Goal: Task Accomplishment & Management: Manage account settings

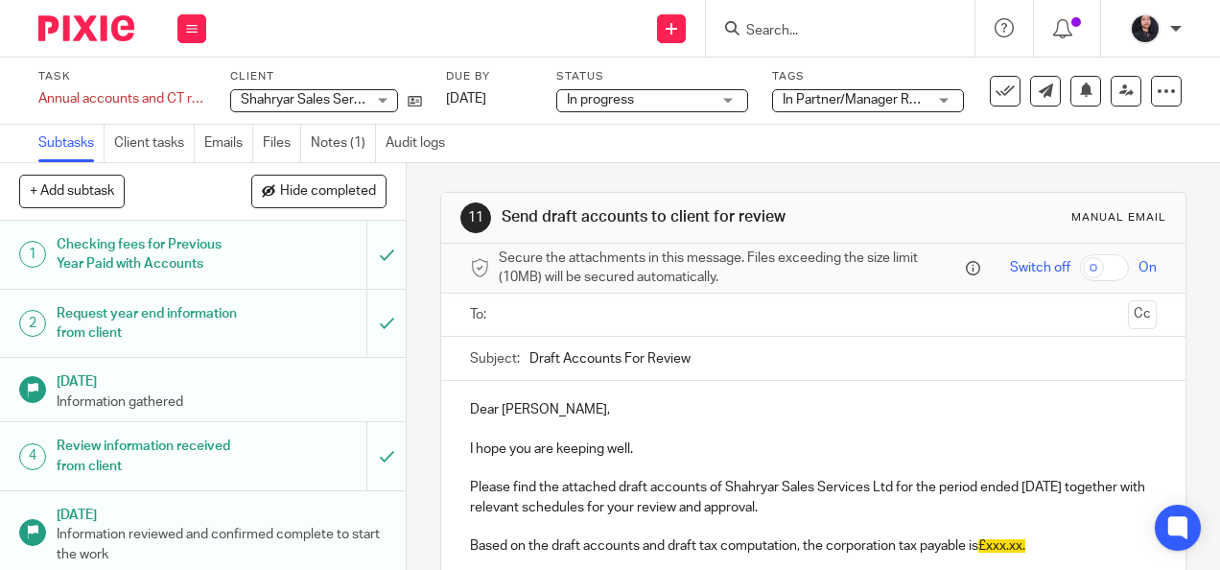
click at [120, 33] on img at bounding box center [86, 28] width 96 height 26
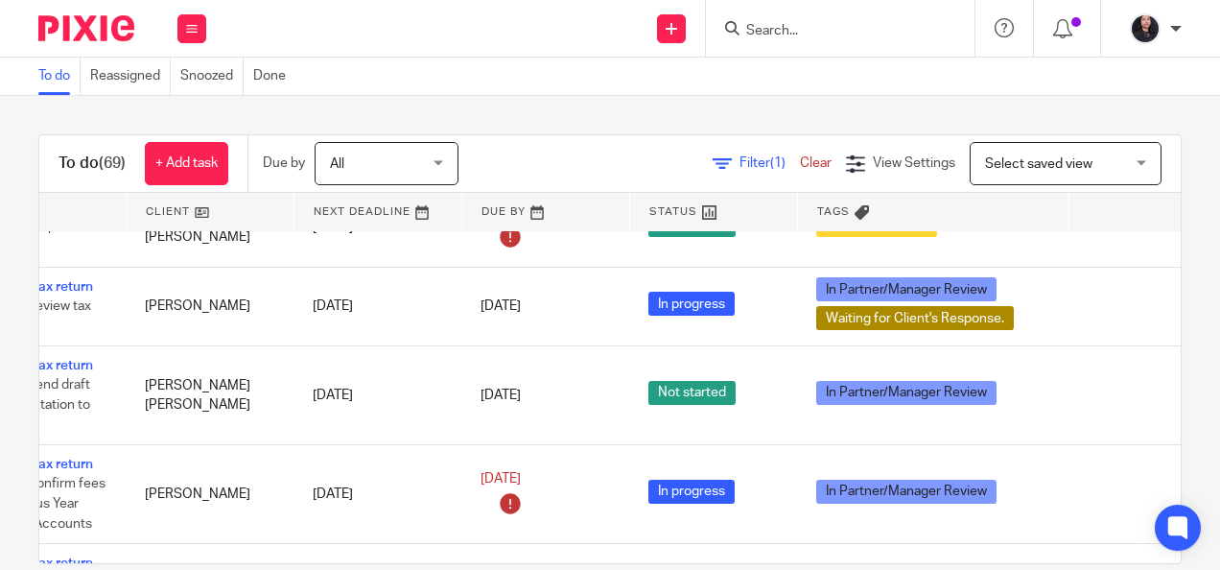
scroll to position [5195, 233]
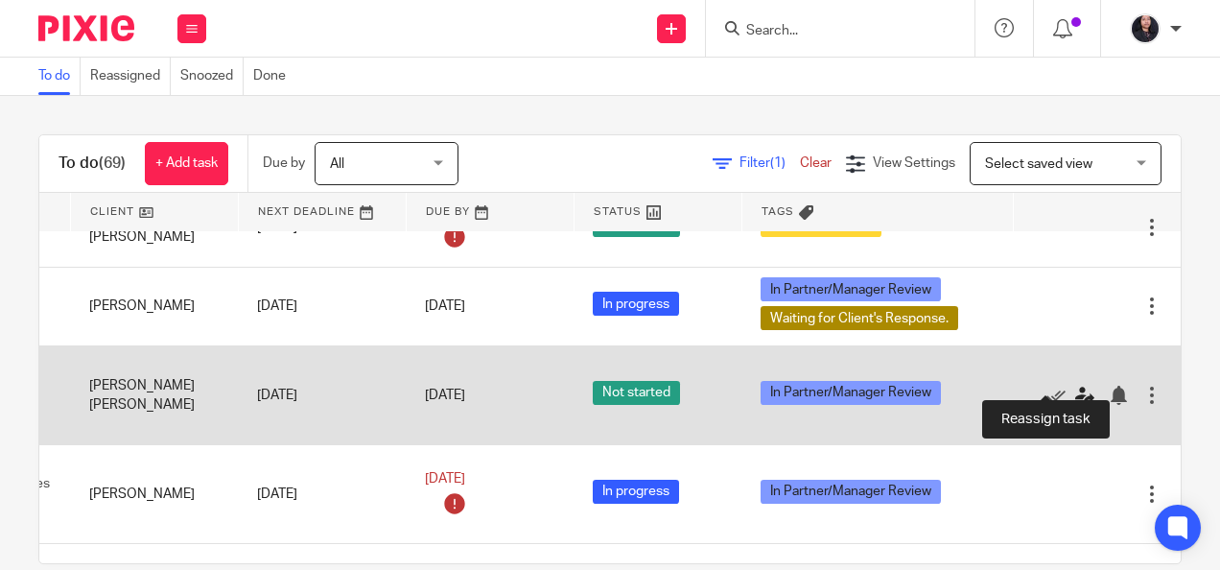
click at [1075, 386] on icon at bounding box center [1084, 395] width 19 height 19
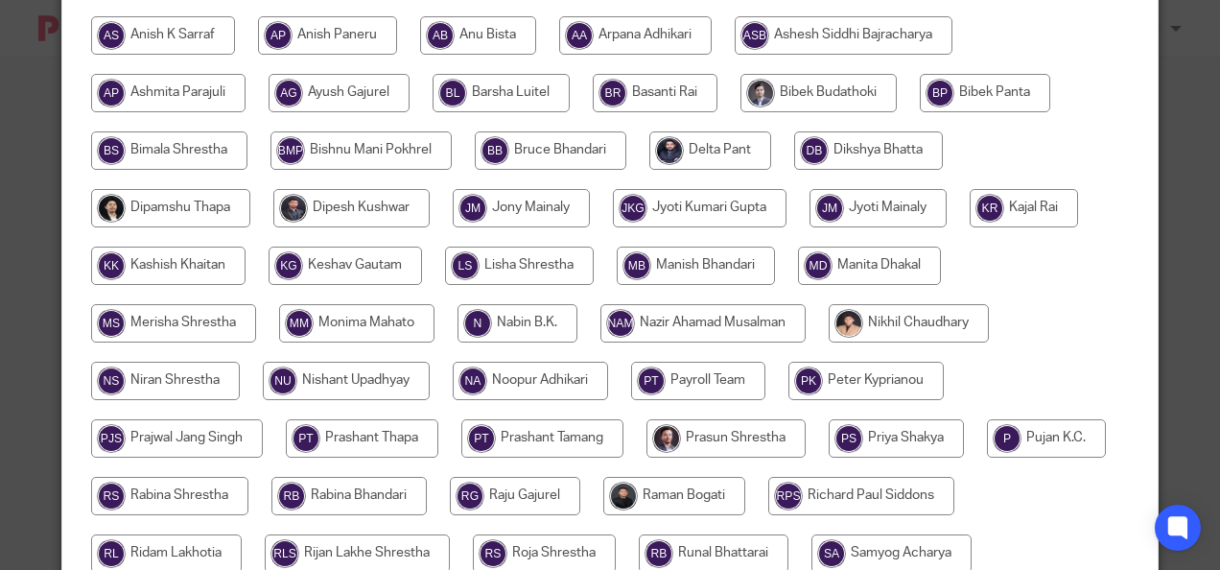
scroll to position [363, 0]
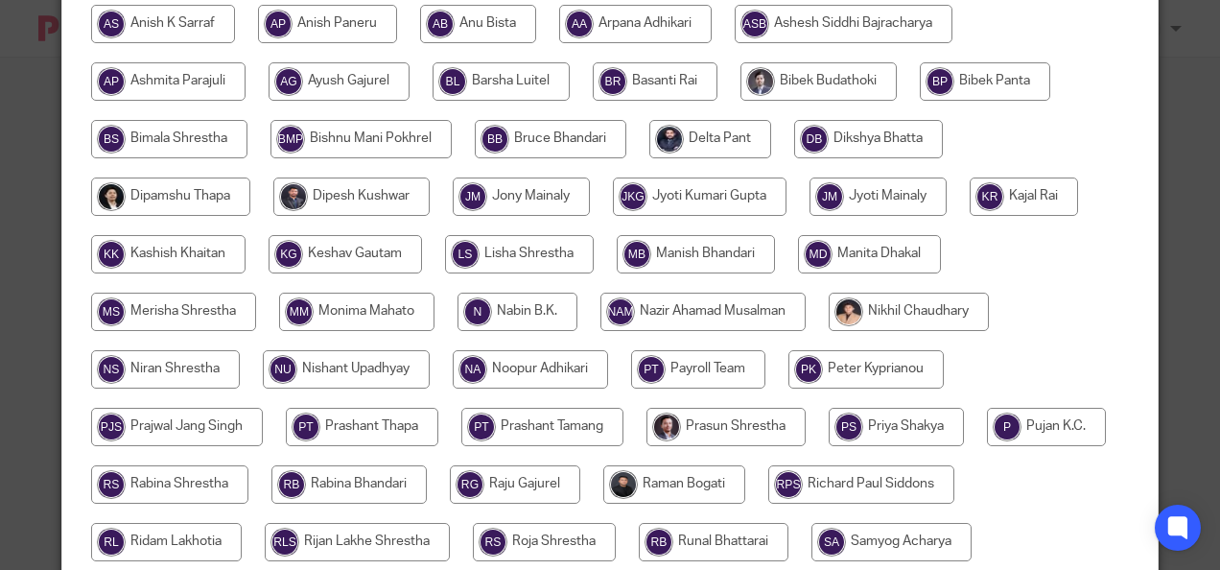
click at [913, 304] on input "radio" at bounding box center [909, 312] width 160 height 38
radio input "true"
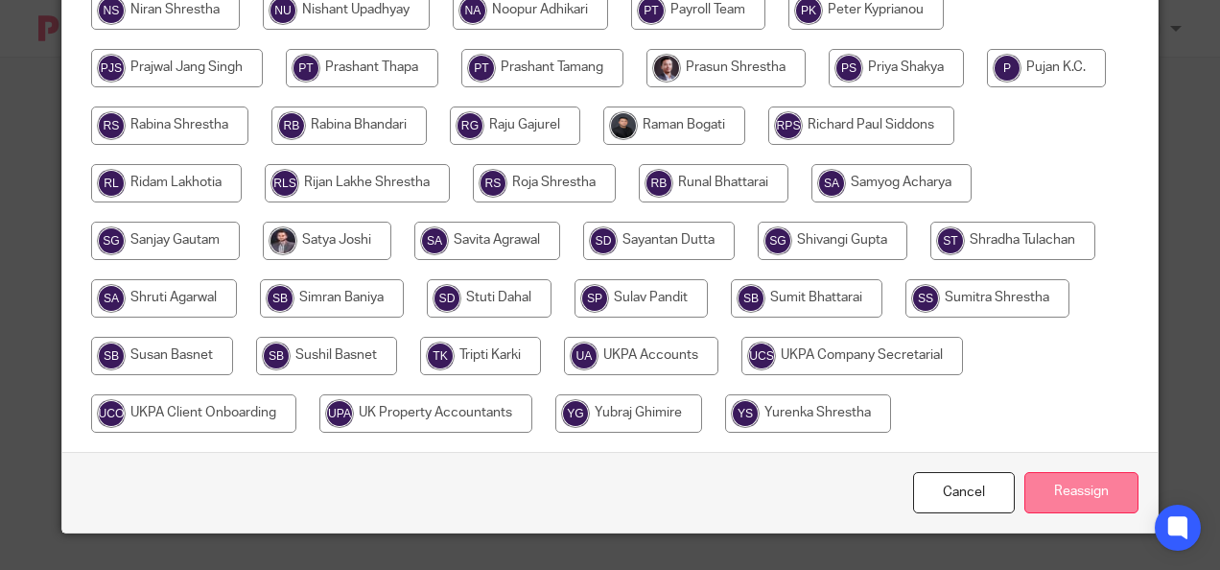
click at [1071, 483] on input "Reassign" at bounding box center [1081, 492] width 114 height 41
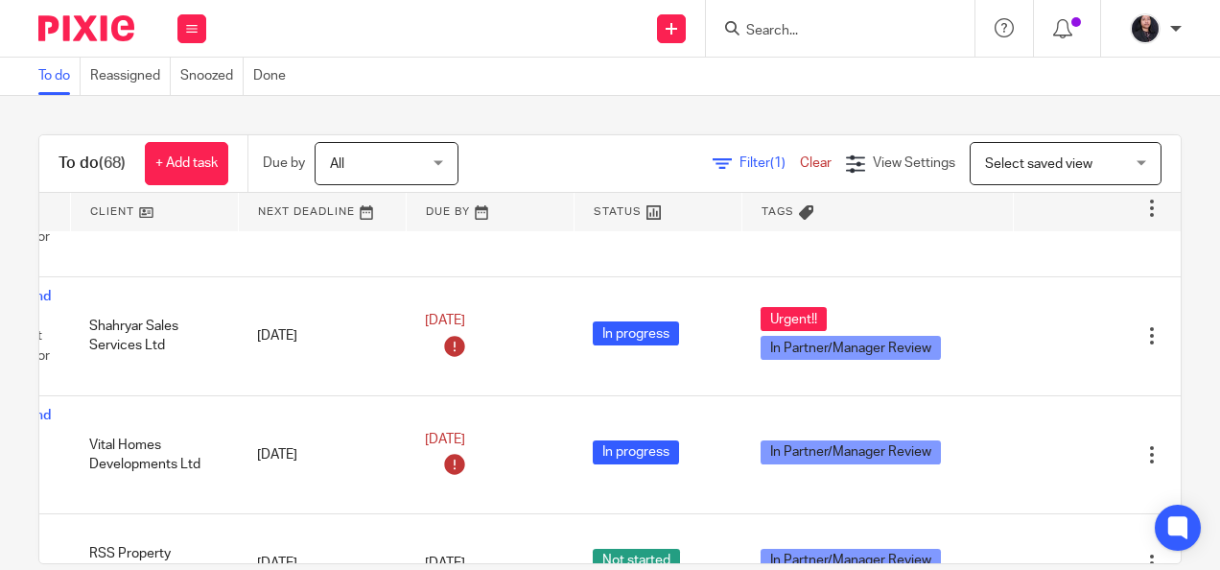
scroll to position [309, 233]
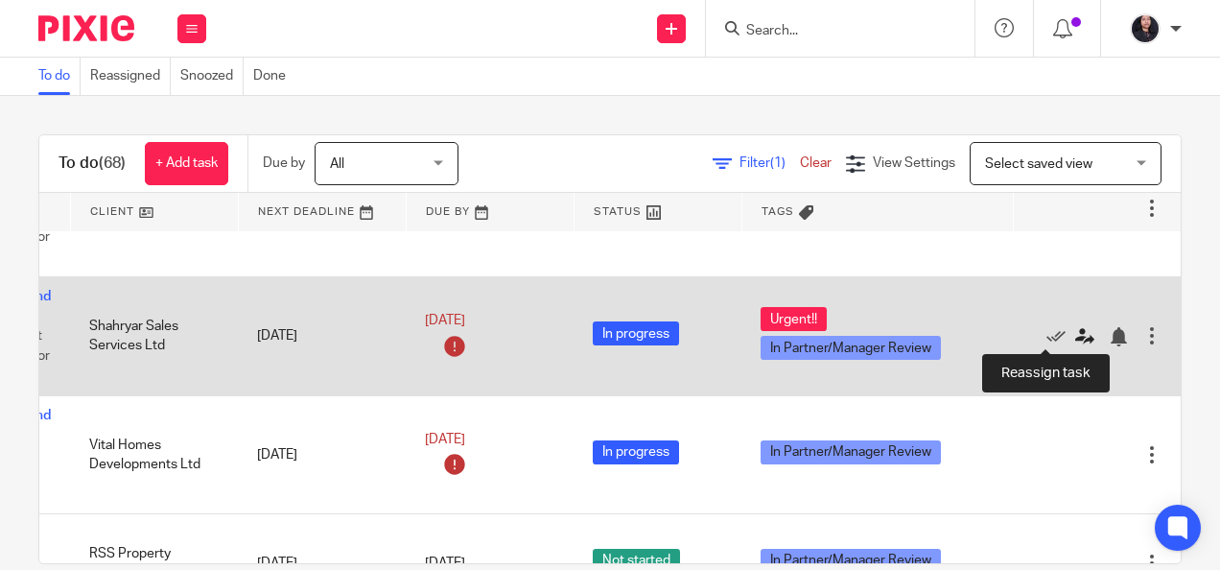
click at [1075, 326] on link at bounding box center [1089, 335] width 29 height 19
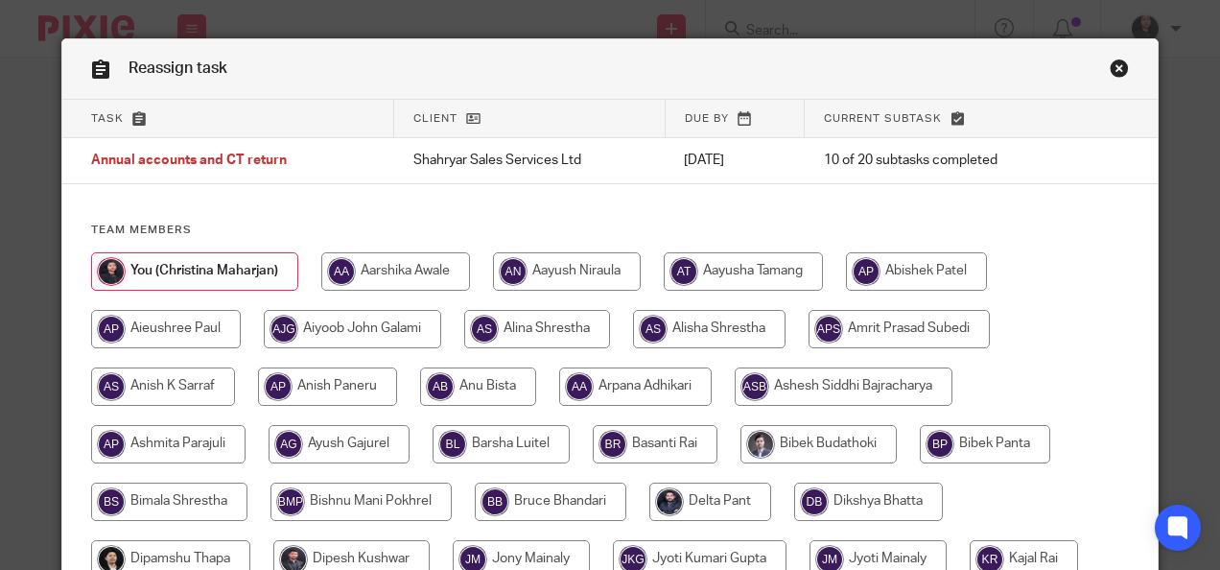
click at [179, 378] on input "radio" at bounding box center [163, 386] width 144 height 38
radio input "true"
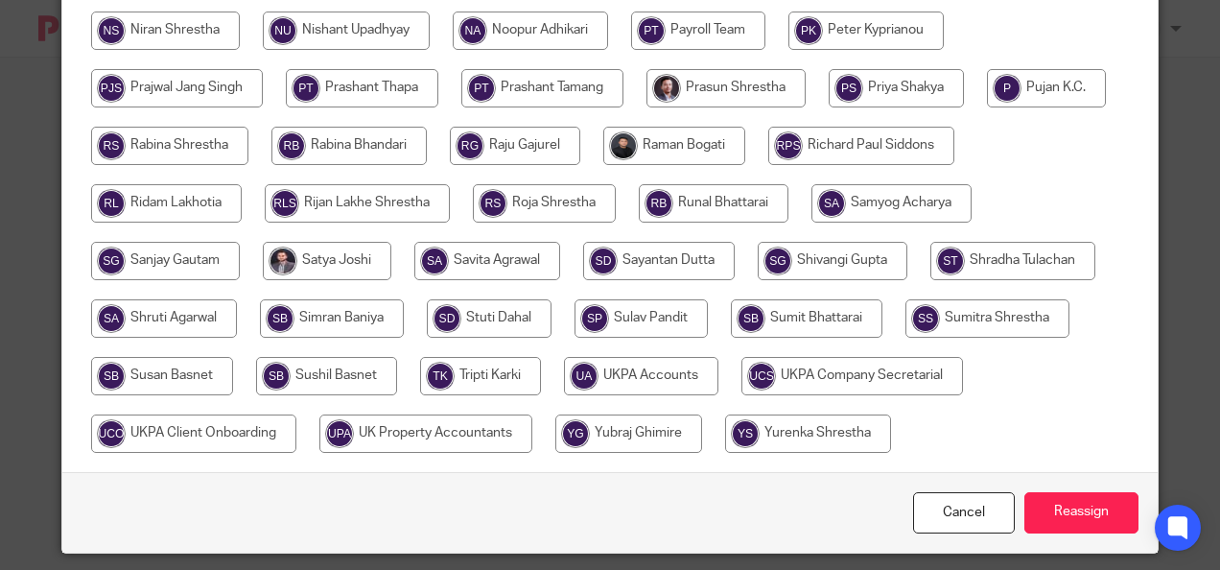
scroll to position [709, 0]
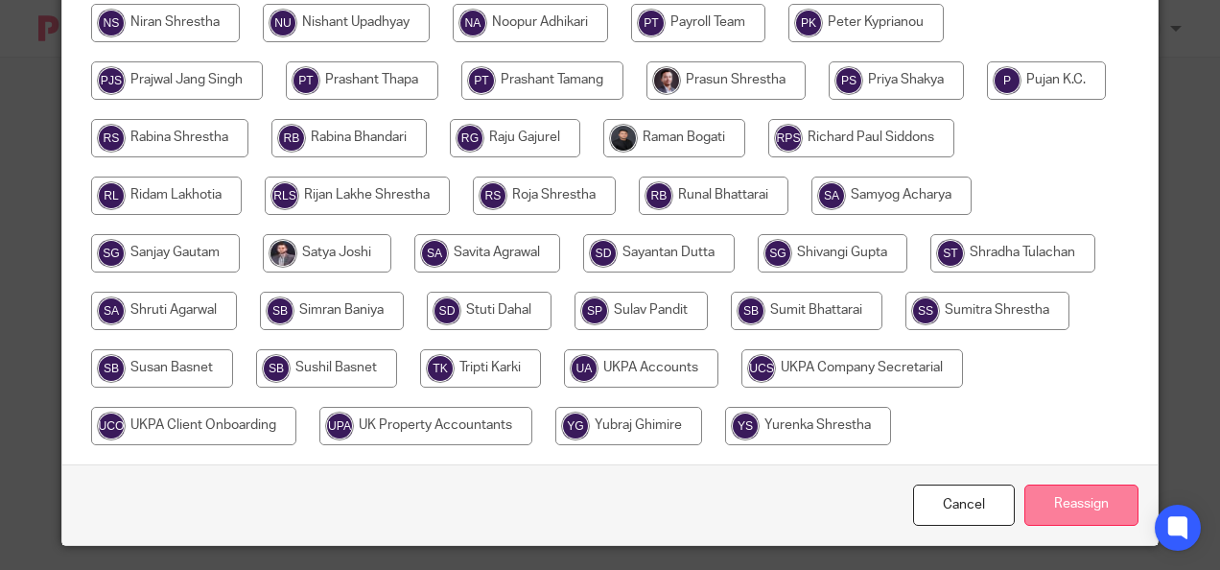
click at [1104, 491] on input "Reassign" at bounding box center [1081, 504] width 114 height 41
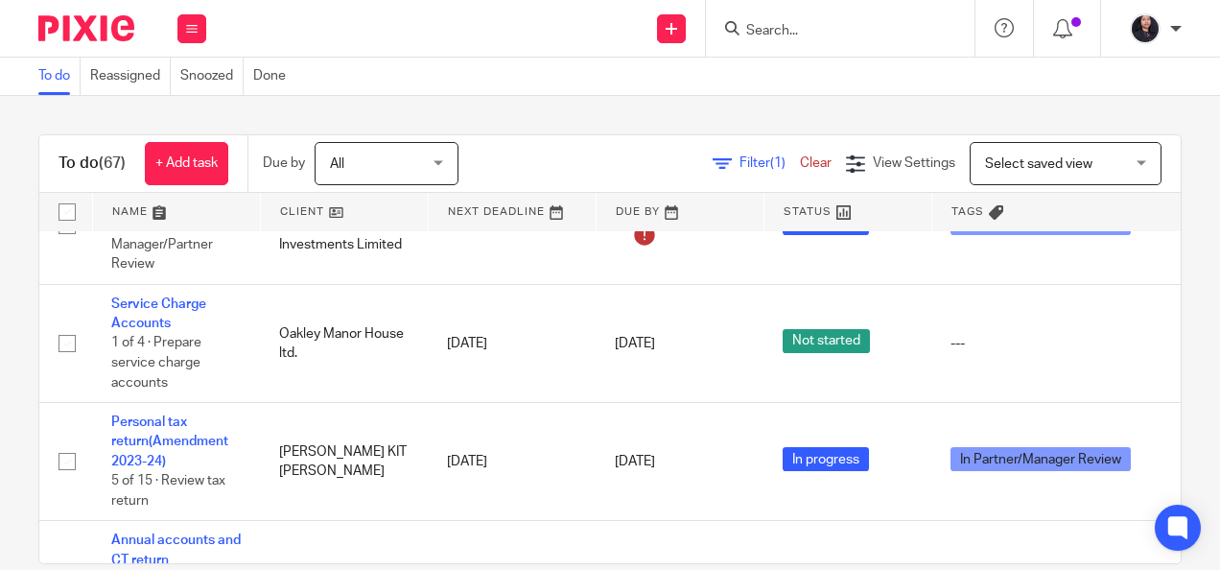
scroll to position [622, 0]
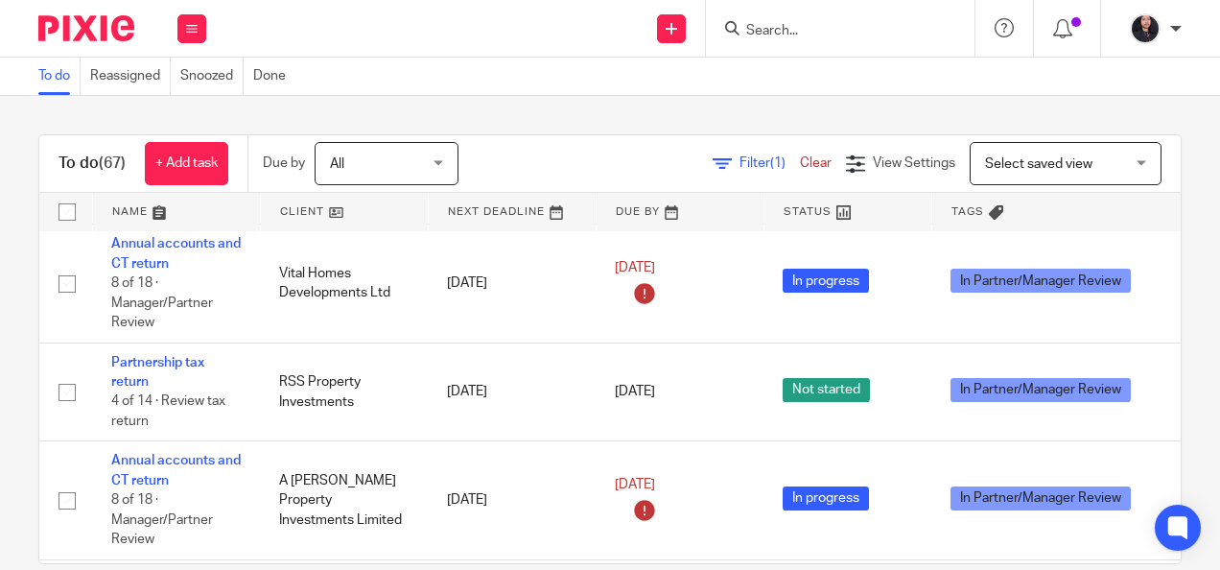
scroll to position [376, 0]
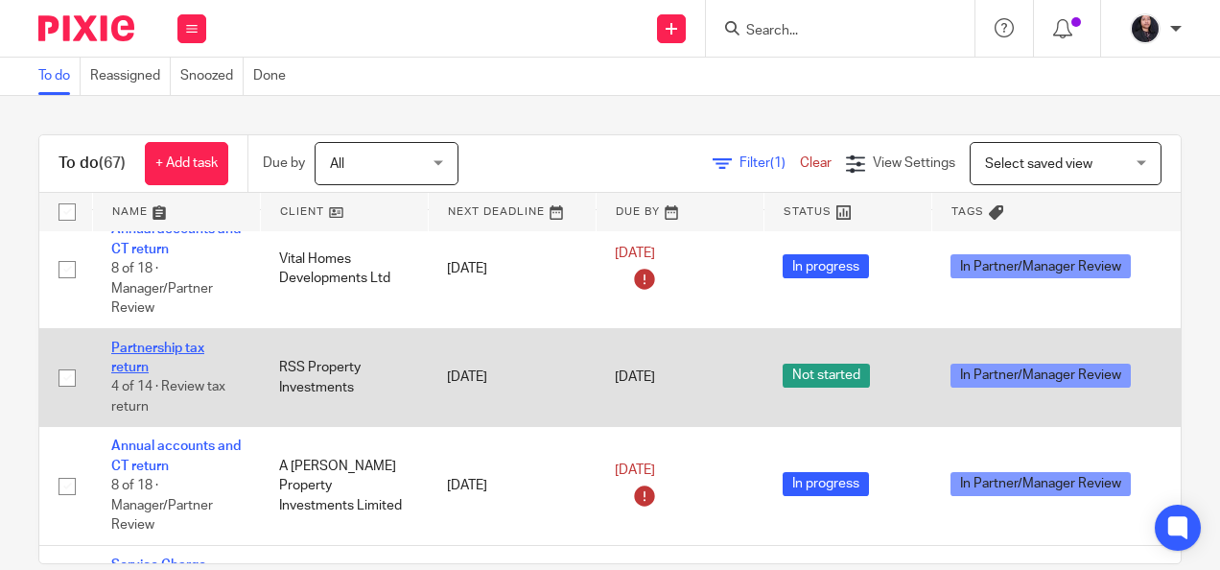
click at [188, 341] on link "Partnership tax return" at bounding box center [157, 357] width 93 height 33
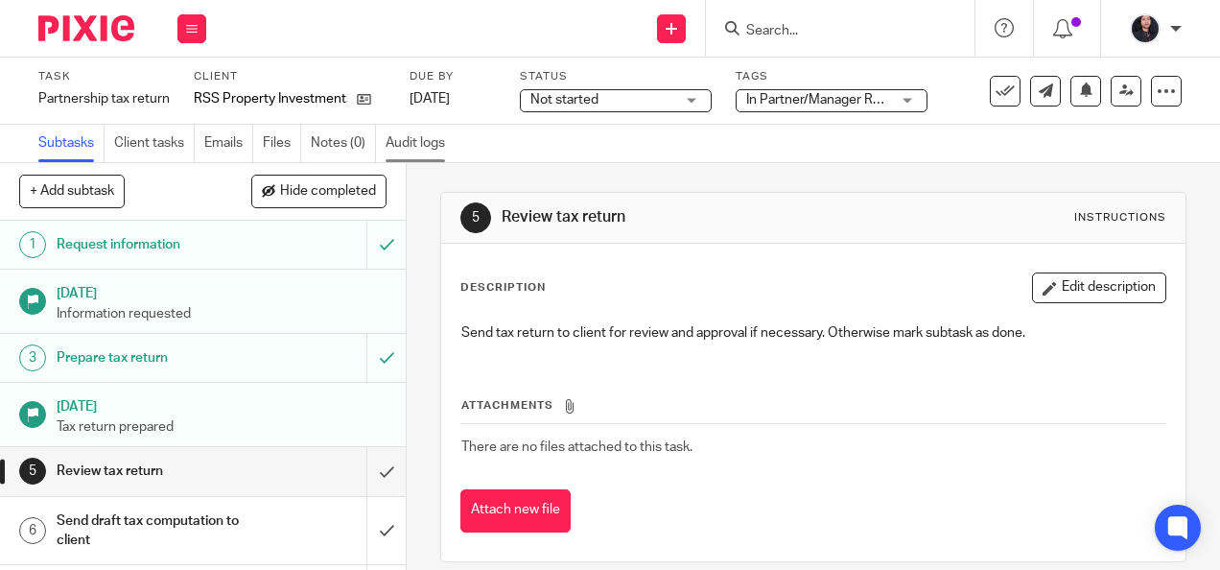
click at [429, 148] on link "Audit logs" at bounding box center [420, 143] width 69 height 37
